Goal: Transaction & Acquisition: Purchase product/service

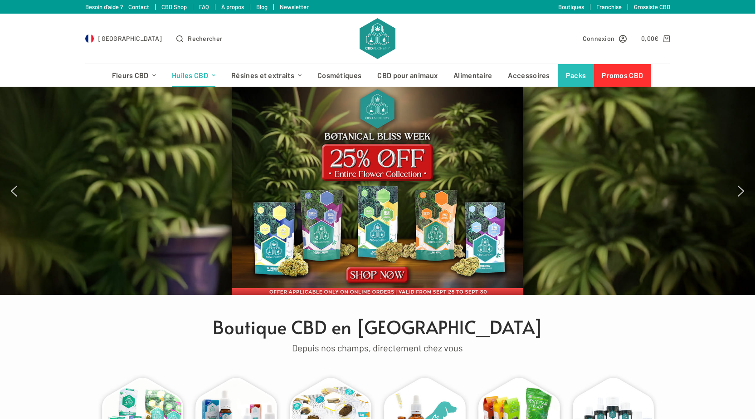
click at [195, 73] on link "Huiles CBD" at bounding box center [193, 75] width 59 height 23
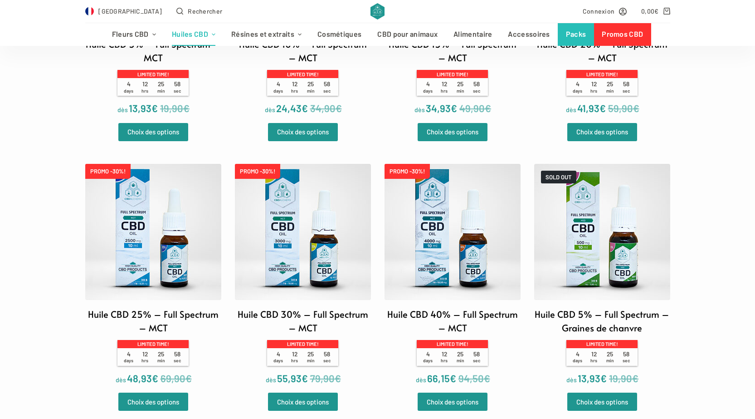
scroll to position [453, 0]
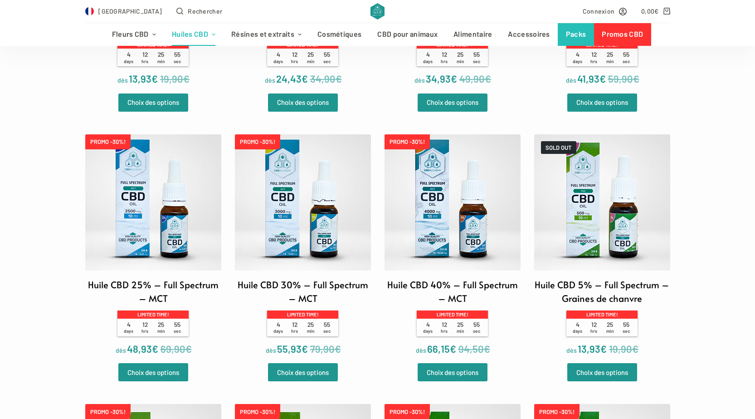
click at [444, 204] on img at bounding box center [453, 202] width 136 height 136
click at [464, 201] on img at bounding box center [453, 202] width 136 height 136
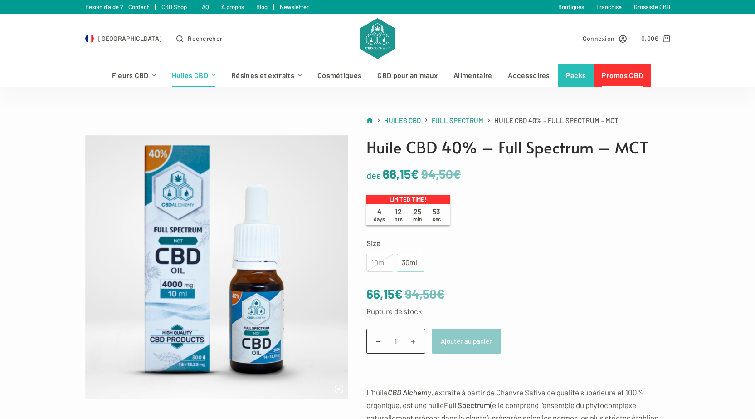
click at [410, 263] on div "30mL" at bounding box center [410, 263] width 17 height 12
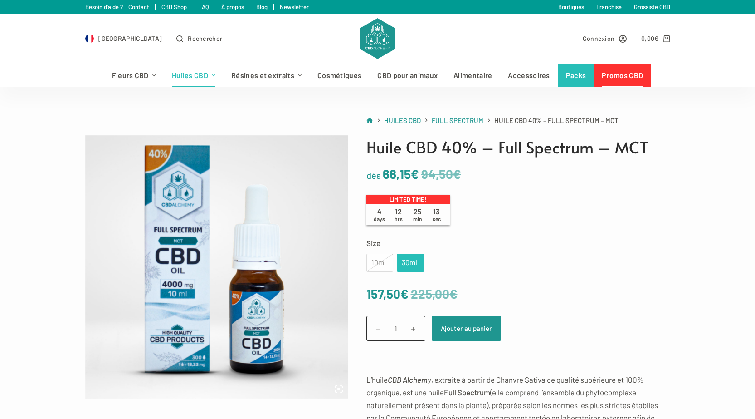
click at [385, 267] on div "10mL" at bounding box center [379, 262] width 27 height 18
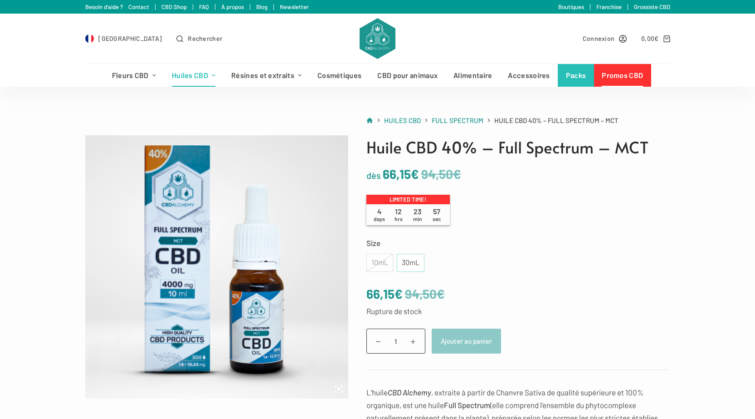
click at [417, 260] on div "30mL" at bounding box center [410, 263] width 17 height 12
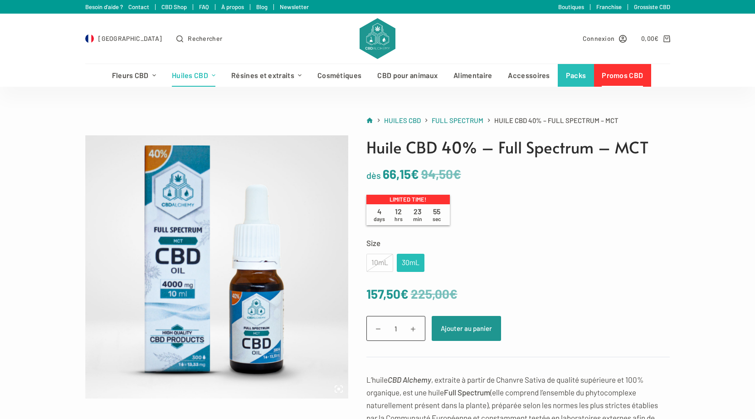
click at [388, 263] on div "10mL" at bounding box center [379, 262] width 27 height 18
click at [412, 268] on div "30mL" at bounding box center [410, 263] width 17 height 12
